Goal: Navigation & Orientation: Understand site structure

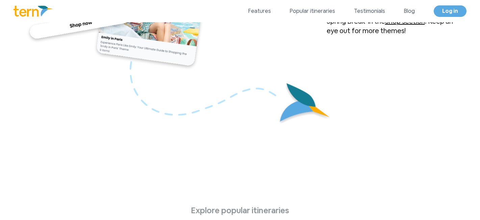
scroll to position [1645, 0]
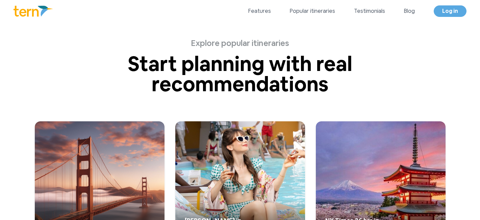
click at [34, 12] on img at bounding box center [32, 11] width 39 height 11
click at [33, 10] on img at bounding box center [32, 11] width 39 height 11
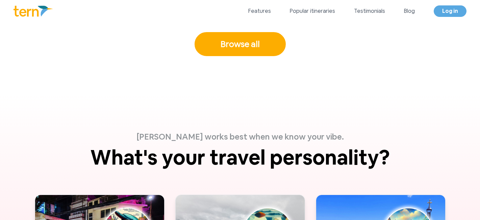
scroll to position [1896, 0]
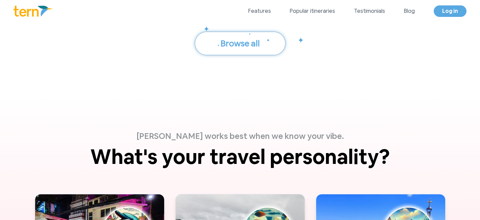
click at [249, 42] on button "Browse all" at bounding box center [239, 43] width 91 height 24
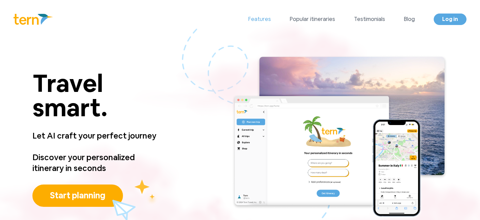
click at [256, 21] on link "Features" at bounding box center [259, 19] width 23 height 8
click at [364, 23] on link "Testimonials" at bounding box center [369, 19] width 31 height 8
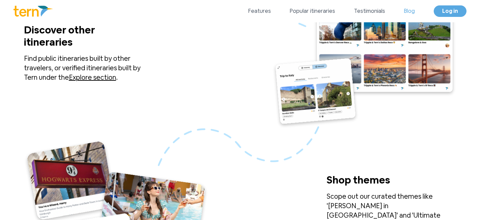
scroll to position [2369, 0]
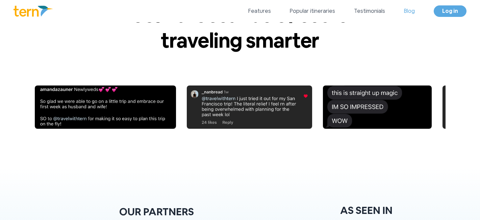
click at [413, 12] on link "Blog" at bounding box center [409, 11] width 11 height 8
click at [25, 16] on img at bounding box center [32, 11] width 39 height 11
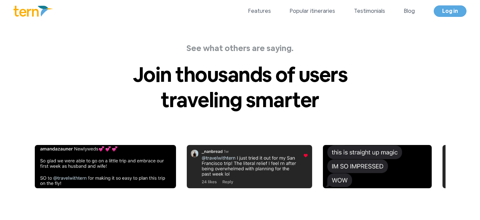
scroll to position [1389, 0]
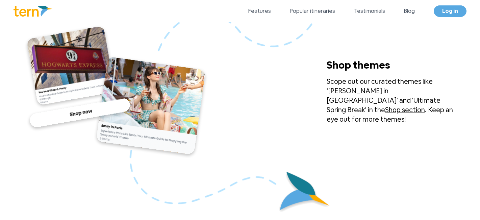
click at [27, 15] on img at bounding box center [32, 11] width 39 height 11
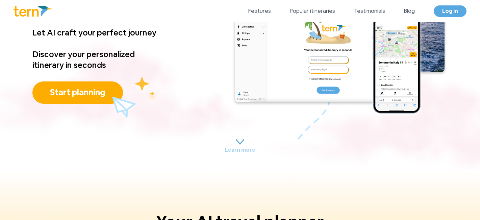
scroll to position [0, 0]
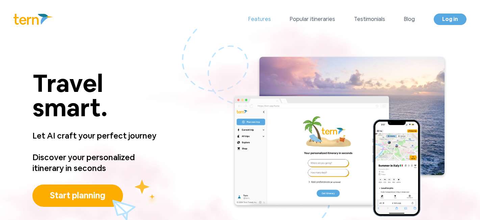
click at [257, 18] on link "Features" at bounding box center [259, 19] width 23 height 8
click at [410, 18] on link "Blog" at bounding box center [409, 19] width 11 height 8
